Goal: Information Seeking & Learning: Learn about a topic

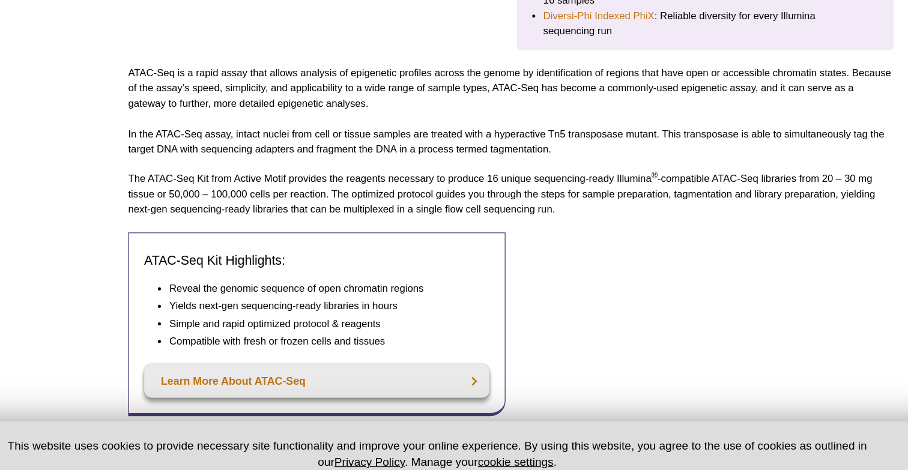
scroll to position [425, 0]
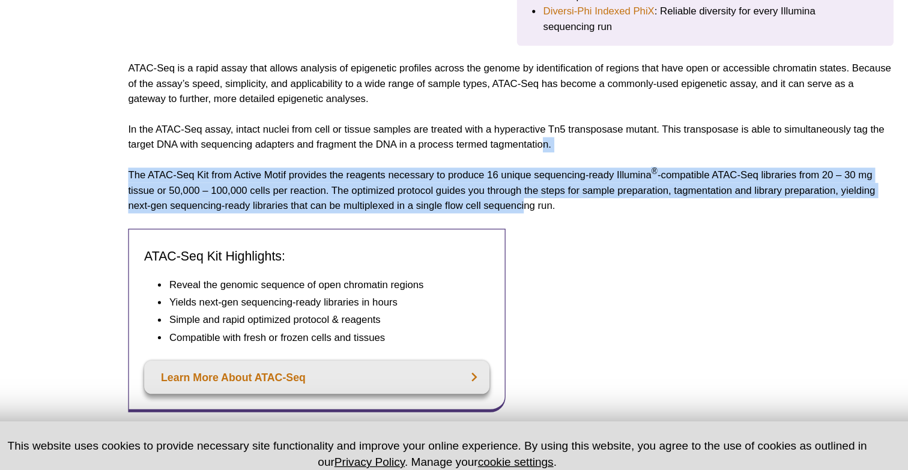
drag, startPoint x: 478, startPoint y: 184, endPoint x: 465, endPoint y: 234, distance: 51.6
click at [464, 234] on p "The ATAC-Seq Kit from Active Motif provides the reagents necessary to produce 1…" at bounding box center [454, 238] width 603 height 36
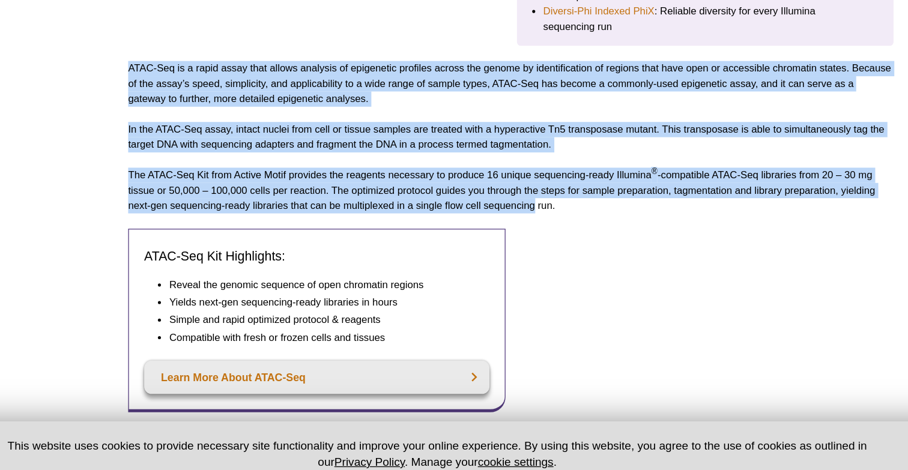
drag, startPoint x: 464, startPoint y: 234, endPoint x: 364, endPoint y: 118, distance: 152.8
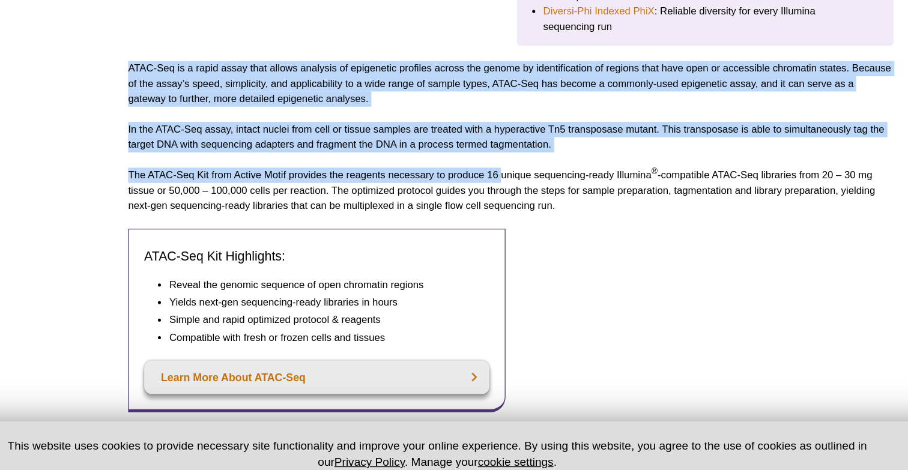
drag, startPoint x: 364, startPoint y: 118, endPoint x: 444, endPoint y: 220, distance: 129.5
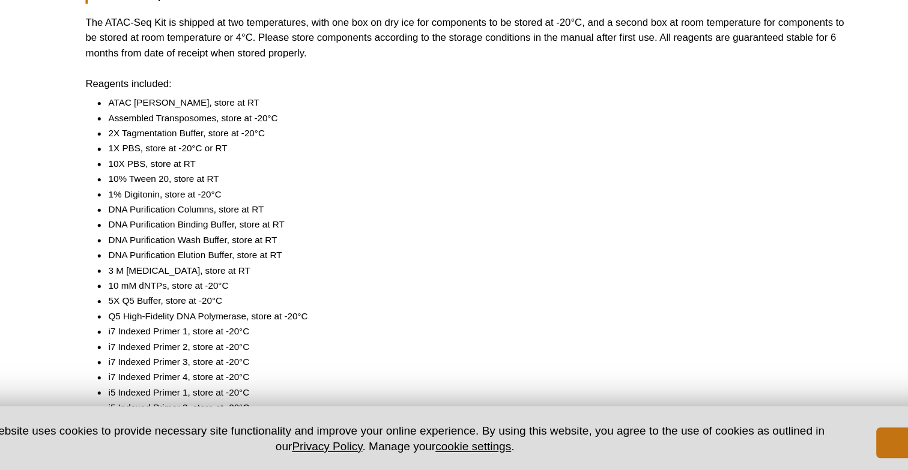
scroll to position [801, 0]
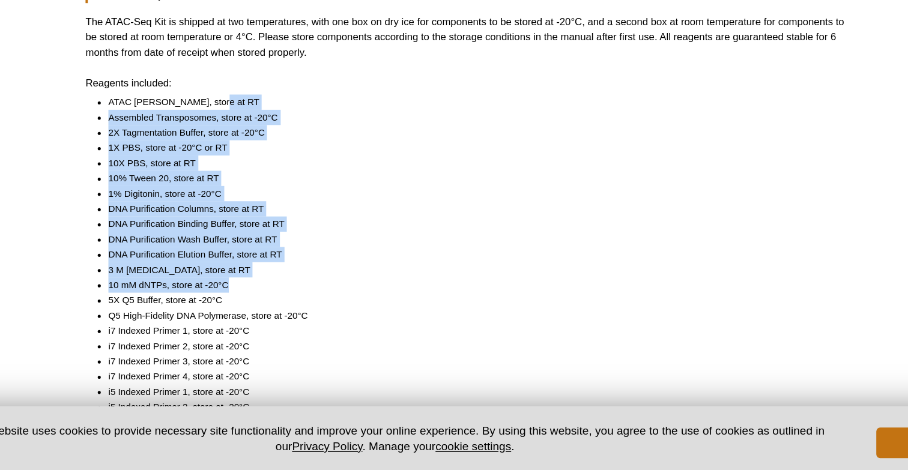
drag, startPoint x: 248, startPoint y: 168, endPoint x: 264, endPoint y: 313, distance: 146.2
click at [264, 312] on ul "ATAC Lysis Buffer, store at RT Assembled Transposomes, store at -20°C 2X Tagmen…" at bounding box center [449, 318] width 592 height 288
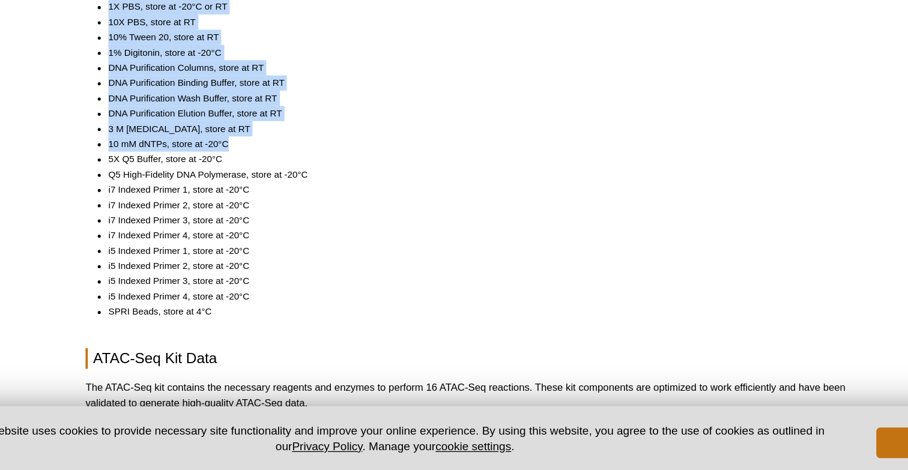
scroll to position [987, 0]
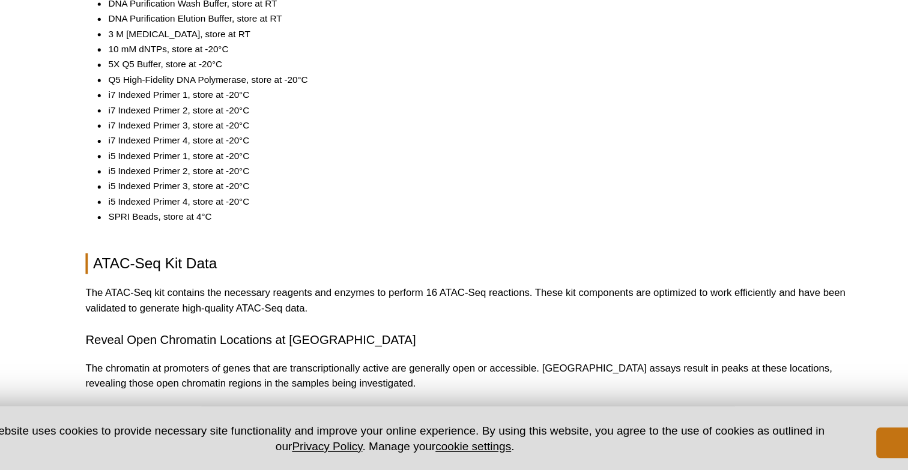
click at [264, 324] on p "The ATAC-Seq kit contains the necessary reagents and enzymes to perform 16 ATAC…" at bounding box center [454, 336] width 603 height 24
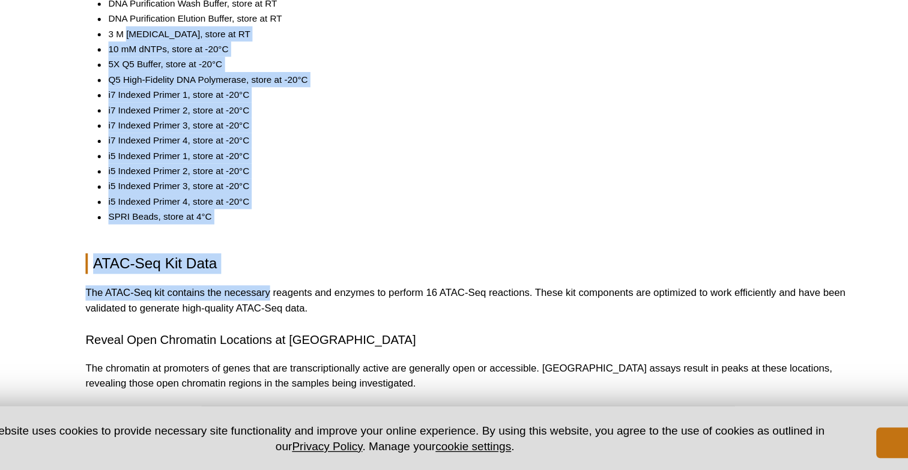
drag, startPoint x: 264, startPoint y: 313, endPoint x: 189, endPoint y: 106, distance: 220.4
click at [186, 156] on li "Q5 High-Fidelity DNA Polymerase, store at -20°C" at bounding box center [458, 162] width 574 height 12
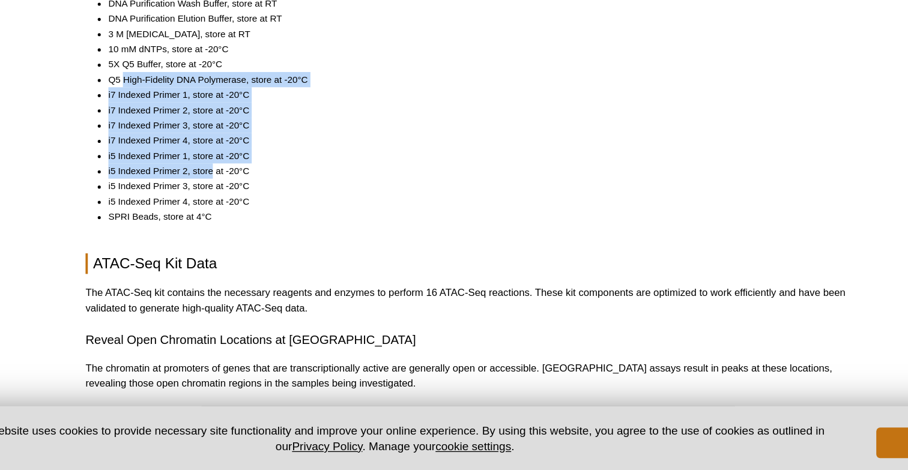
drag, startPoint x: 186, startPoint y: 148, endPoint x: 253, endPoint y: 232, distance: 107.3
click at [253, 231] on ul "ATAC Lysis Buffer, store at RT Assembled Transposomes, store at -20°C 2X Tagmen…" at bounding box center [449, 132] width 592 height 288
click at [253, 240] on li "i5 Indexed Primer 3, store at -20°C" at bounding box center [458, 246] width 574 height 12
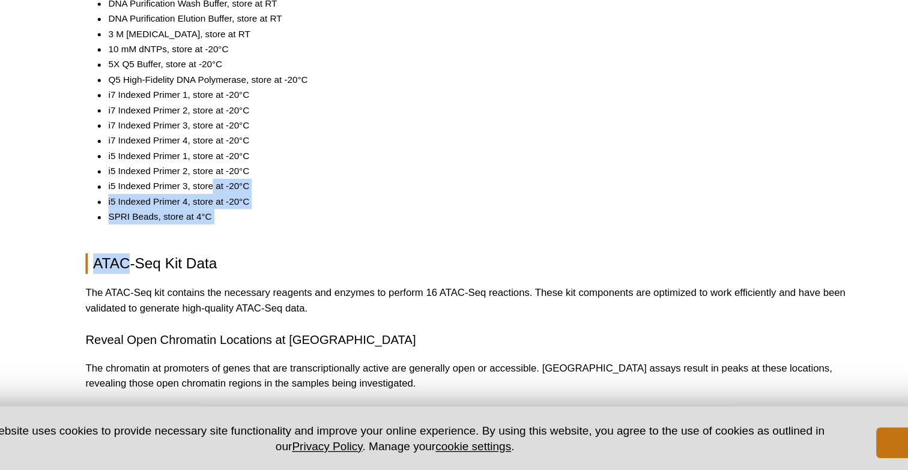
drag, startPoint x: 253, startPoint y: 232, endPoint x: 281, endPoint y: 268, distance: 46.2
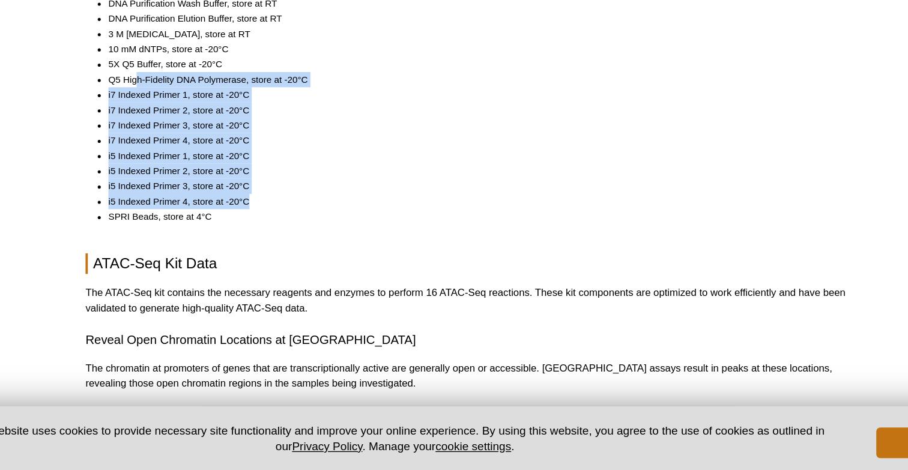
drag, startPoint x: 281, startPoint y: 247, endPoint x: 194, endPoint y: 153, distance: 128.4
click at [194, 153] on ul "ATAC Lysis Buffer, store at RT Assembled Transposomes, store at -20°C 2X Tagmen…" at bounding box center [449, 132] width 592 height 288
click at [194, 156] on li "Q5 High-Fidelity DNA Polymerase, store at -20°C" at bounding box center [458, 162] width 574 height 12
drag, startPoint x: 194, startPoint y: 153, endPoint x: 276, endPoint y: 258, distance: 134.0
click at [276, 258] on ul "ATAC Lysis Buffer, store at RT Assembled Transposomes, store at -20°C 2X Tagmen…" at bounding box center [449, 132] width 592 height 288
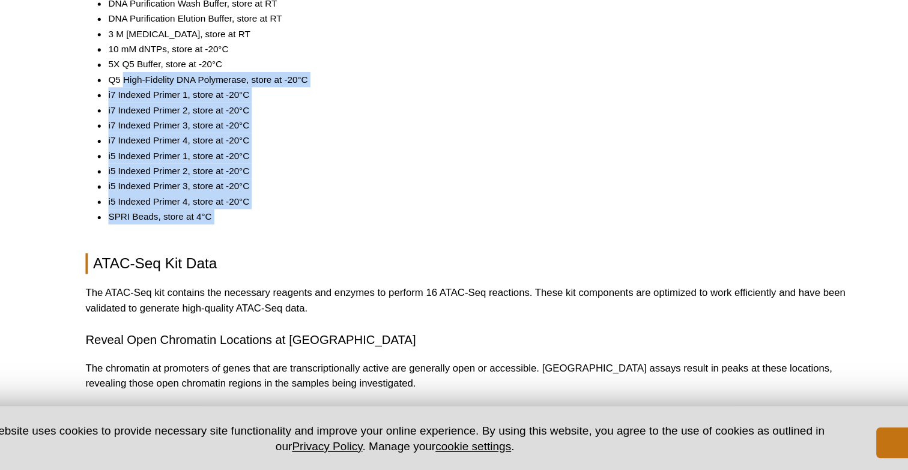
click at [276, 264] on li "SPRI Beads, store at 4°C" at bounding box center [458, 270] width 574 height 12
drag, startPoint x: 276, startPoint y: 258, endPoint x: 216, endPoint y: 166, distance: 110.3
click at [216, 166] on ul "ATAC Lysis Buffer, store at RT Assembled Transposomes, store at -20°C 2X Tagmen…" at bounding box center [449, 132] width 592 height 288
click at [216, 168] on li "i7 Indexed Primer 1, store at -20°C" at bounding box center [458, 174] width 574 height 12
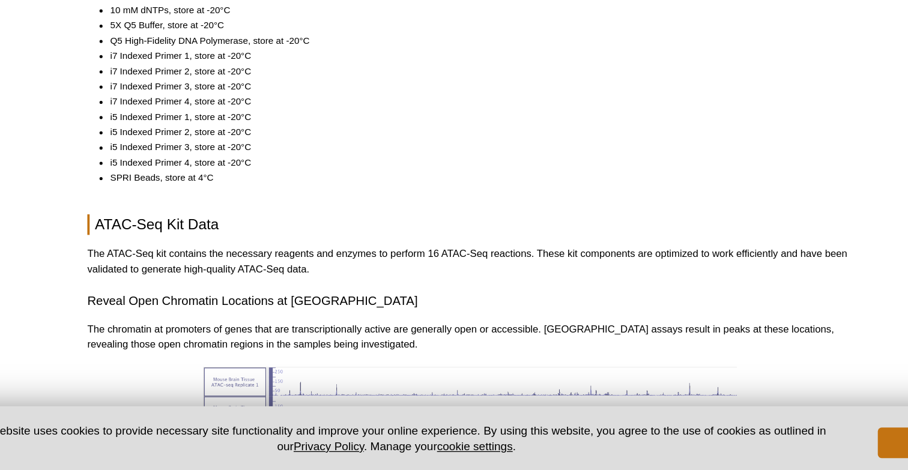
scroll to position [1019, 0]
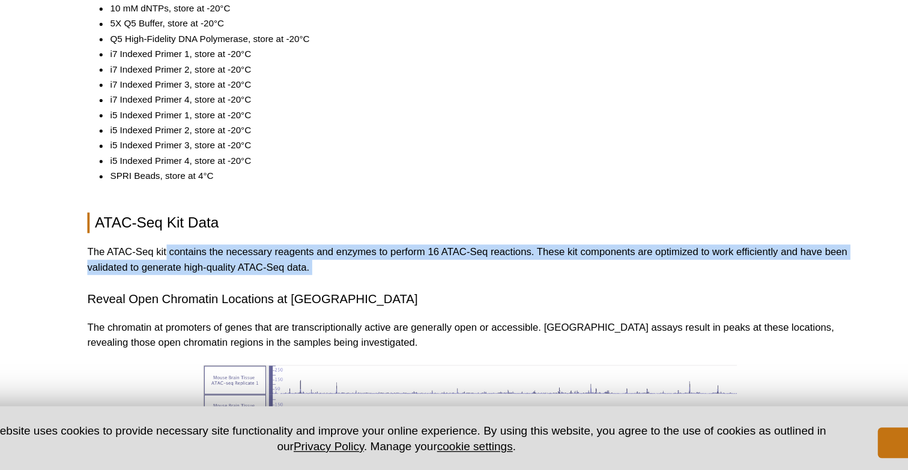
drag, startPoint x: 215, startPoint y: 280, endPoint x: 283, endPoint y: 315, distance: 76.0
click at [284, 329] on h3 "Reveal Open Chromatin Locations at [GEOGRAPHIC_DATA]" at bounding box center [454, 336] width 603 height 14
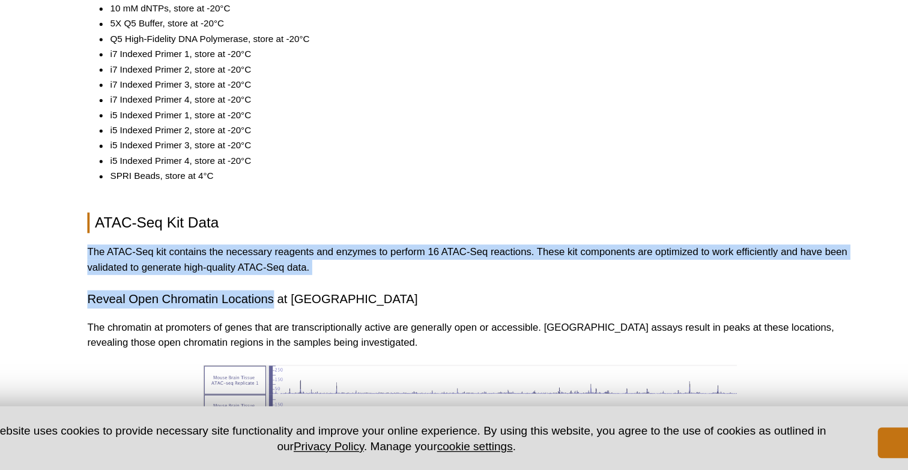
drag, startPoint x: 284, startPoint y: 315, endPoint x: 286, endPoint y: 262, distance: 53.5
click at [286, 267] on h2 "ATAC-Seq Kit Data" at bounding box center [454, 275] width 603 height 16
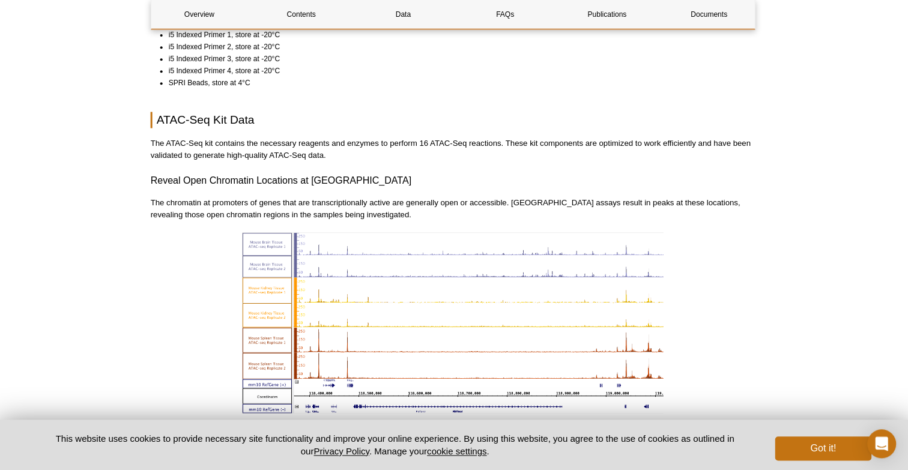
scroll to position [1175, 0]
